Goal: Obtain resource: Obtain resource

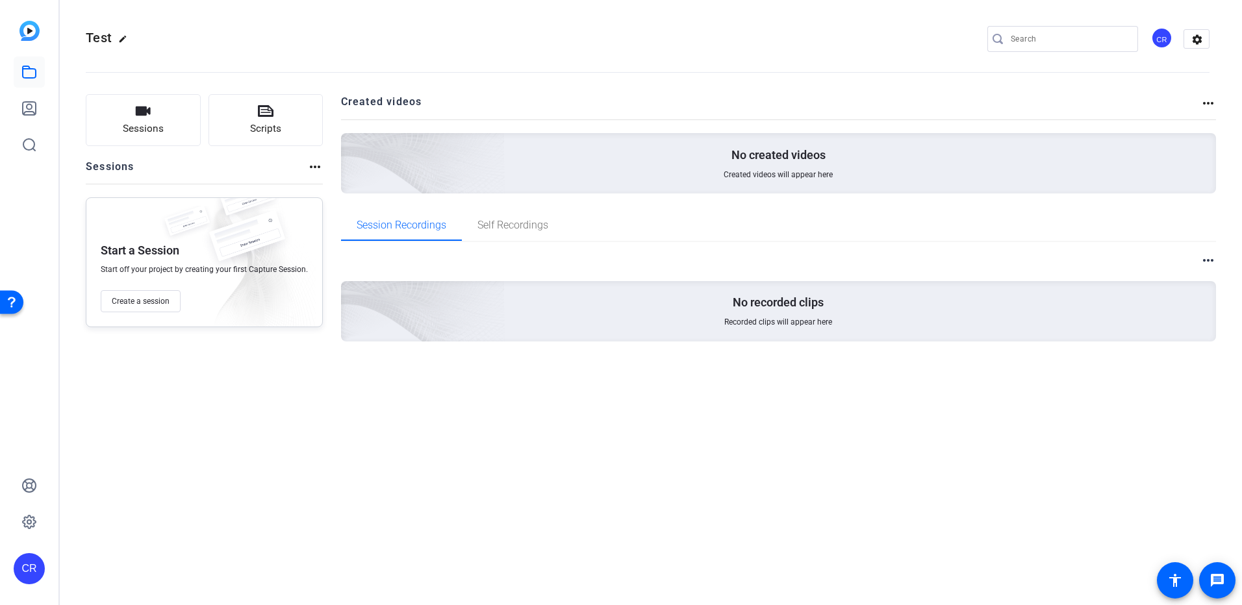
click at [827, 473] on div "Test edit CR settings Sessions Scripts Sessions more_horiz Start a Session Star…" at bounding box center [651, 302] width 1182 height 605
click at [1162, 38] on div "CR" at bounding box center [1161, 37] width 21 height 21
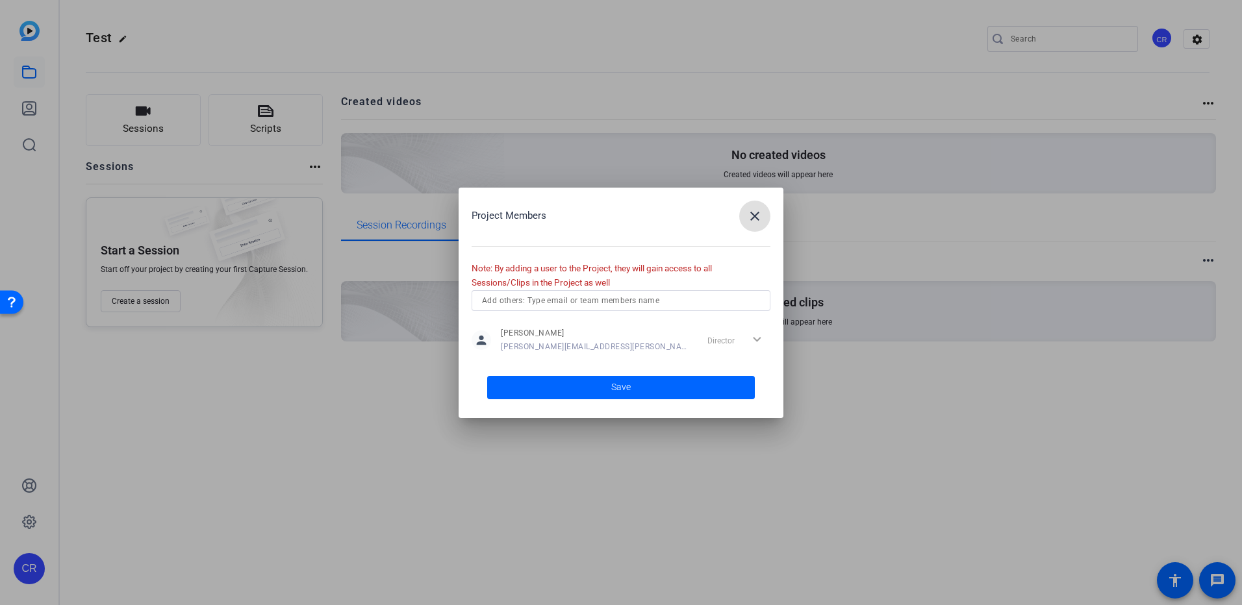
click at [751, 209] on mat-icon "close" at bounding box center [755, 216] width 16 height 16
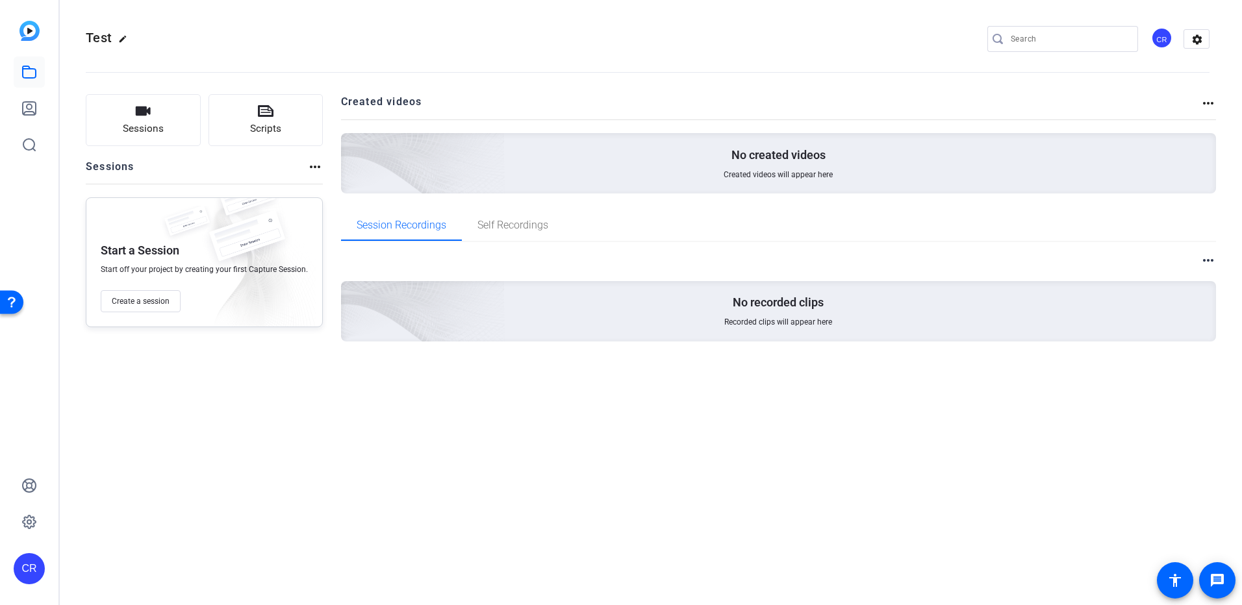
click at [535, 107] on h2 "Created videos" at bounding box center [771, 106] width 860 height 25
click at [178, 52] on openreel-divider-bar at bounding box center [647, 69] width 1123 height 40
click at [109, 503] on div "Test edit CR settings Sessions Scripts Sessions more_horiz Start a Session Star…" at bounding box center [651, 302] width 1182 height 605
click at [844, 500] on div "Test edit CR settings Sessions Scripts Sessions more_horiz Start a Session Star…" at bounding box center [651, 302] width 1182 height 605
click at [32, 104] on icon at bounding box center [29, 109] width 16 height 16
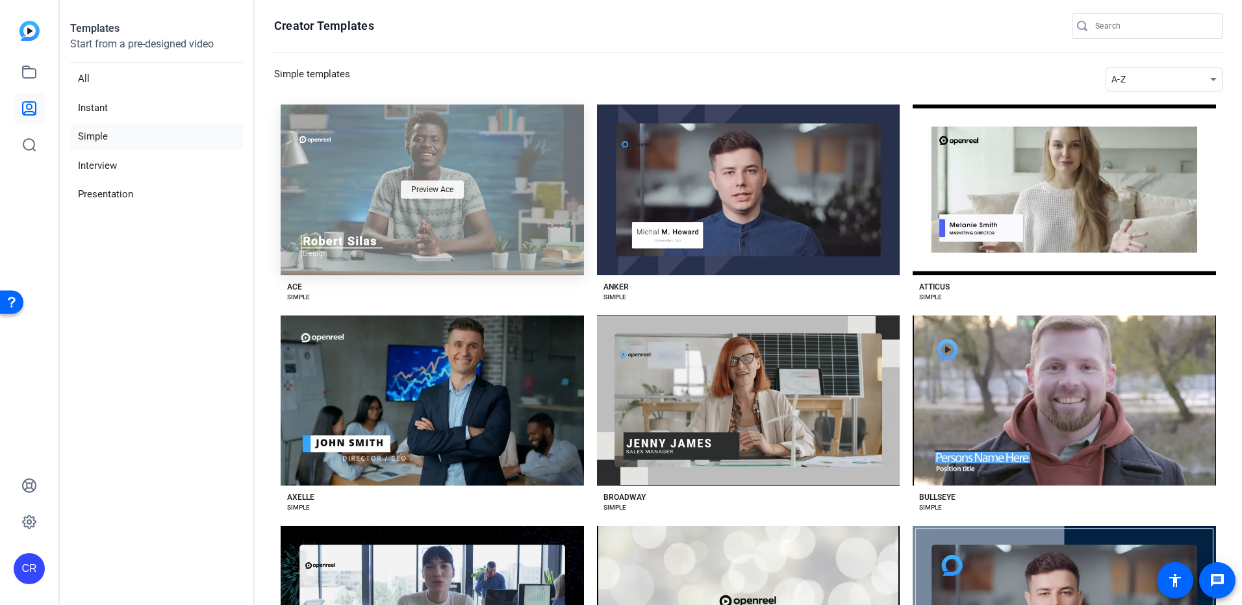
click at [438, 191] on span "Preview Ace" at bounding box center [432, 190] width 42 height 8
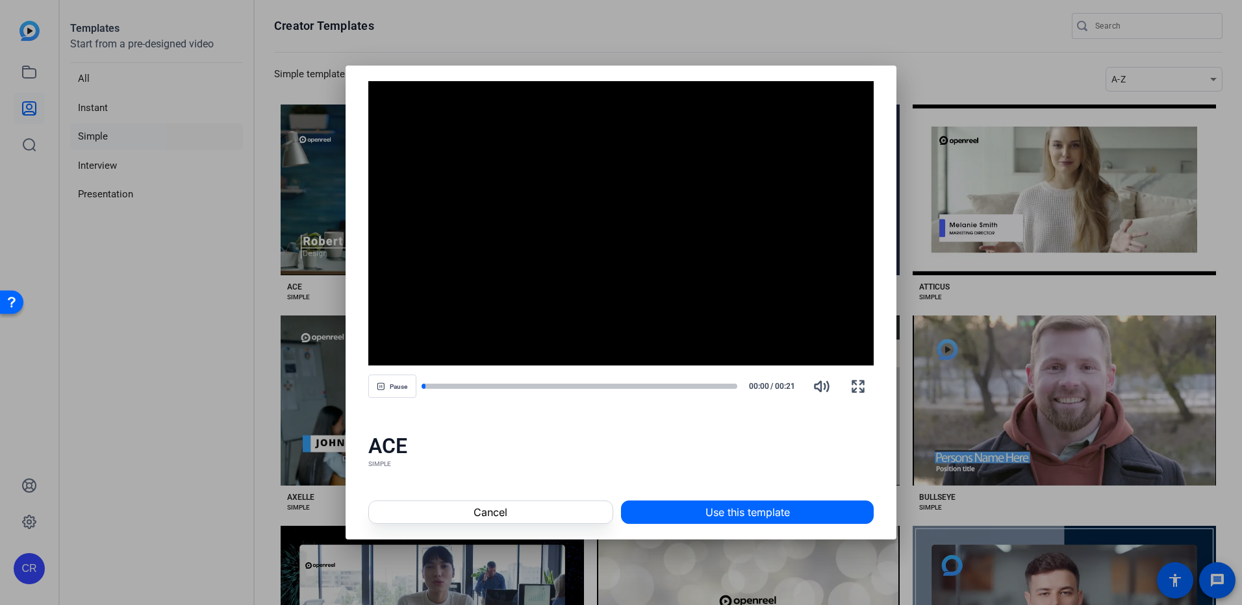
drag, startPoint x: 646, startPoint y: 73, endPoint x: 471, endPoint y: 66, distance: 174.8
click at [471, 66] on div "Video Player is loading. Play Video Pause Mute Current Time 0:00 / Duration 0:2…" at bounding box center [620, 242] width 551 height 352
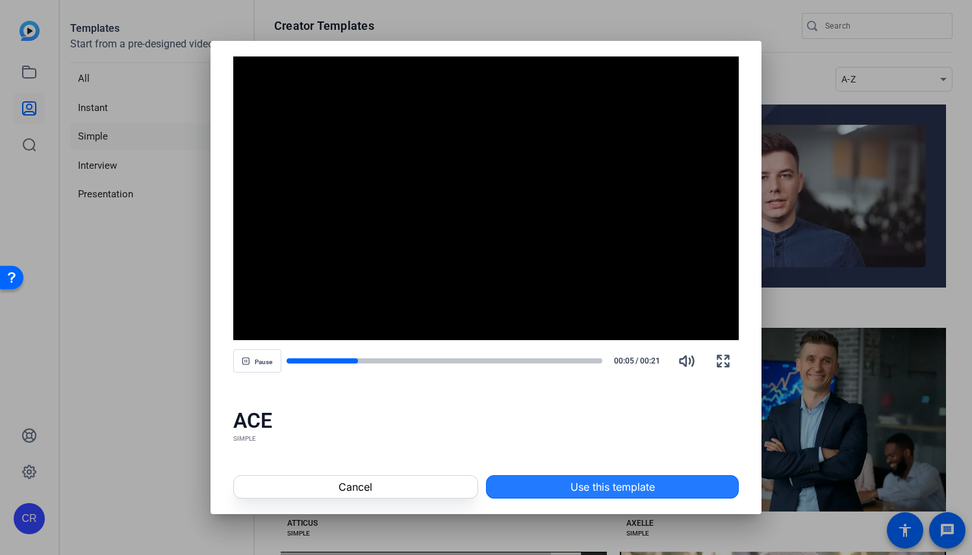
click at [611, 488] on span "Use this template" at bounding box center [612, 487] width 84 height 16
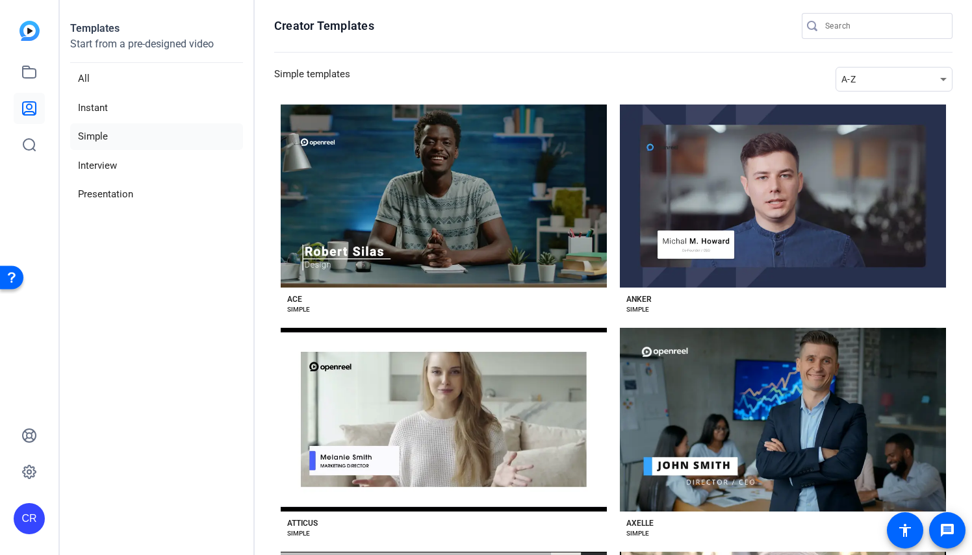
click at [213, 368] on aside "Templates Start from a pre-designed video All Instant Simple Interview Presenta…" at bounding box center [157, 277] width 195 height 555
click at [131, 201] on li "Presentation" at bounding box center [156, 194] width 173 height 27
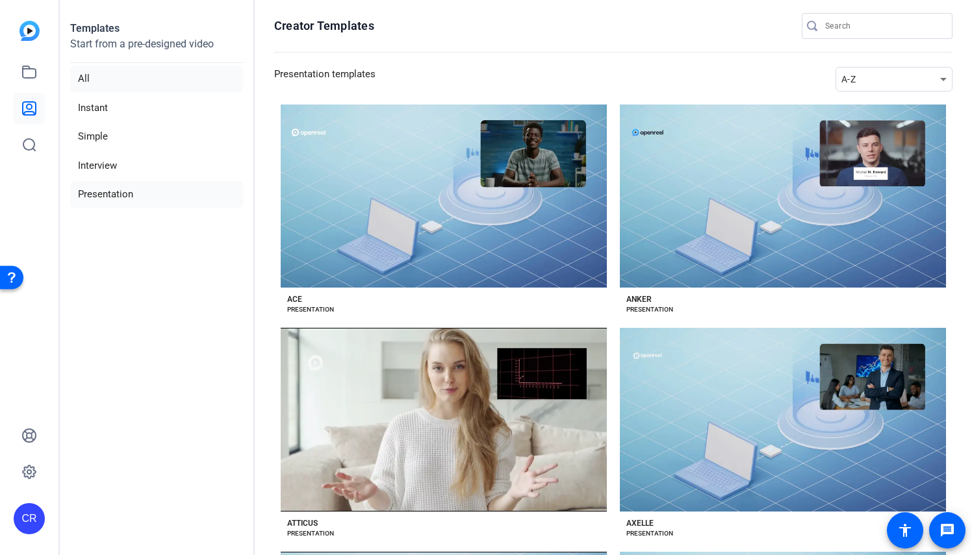
click at [111, 81] on li "All" at bounding box center [156, 79] width 173 height 27
